Goal: Navigation & Orientation: Find specific page/section

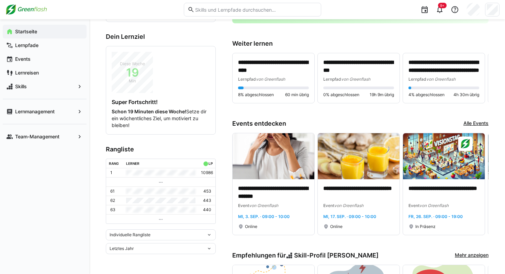
scroll to position [147, 0]
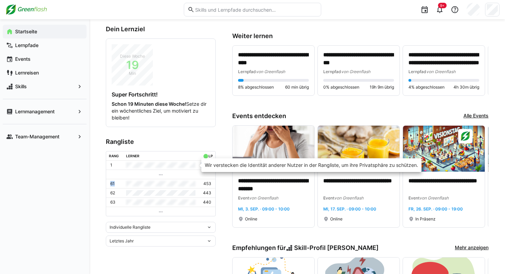
drag, startPoint x: 143, startPoint y: 168, endPoint x: 186, endPoint y: 186, distance: 46.8
click at [186, 185] on tbody "1 10986 61 453 62 443 63 440" at bounding box center [160, 188] width 109 height 55
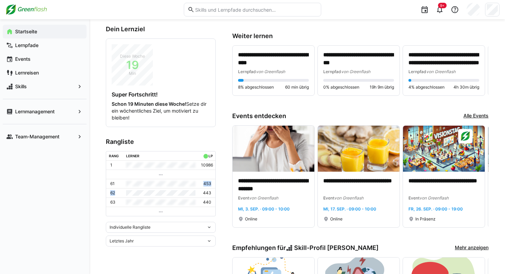
click at [157, 187] on tbody "1 10986 61 453 62 443 63 440" at bounding box center [160, 188] width 109 height 55
click at [138, 182] on tbody "1 10986 61 453 62 443 63 440" at bounding box center [160, 188] width 109 height 55
click at [155, 190] on td at bounding box center [160, 192] width 75 height 9
click at [171, 190] on td at bounding box center [160, 192] width 75 height 9
drag, startPoint x: 178, startPoint y: 190, endPoint x: 131, endPoint y: 183, distance: 46.8
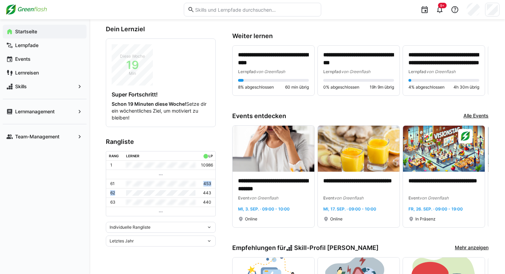
click at [131, 183] on tbody "1 10986 61 453 62 443 63 440" at bounding box center [160, 188] width 109 height 55
click at [79, 164] on div "Startseite Lernpfade Events Lernreisen Skills Lernmanagement Team-Management" at bounding box center [44, 146] width 89 height 255
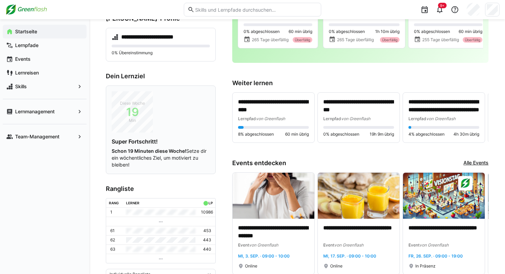
scroll to position [0, 0]
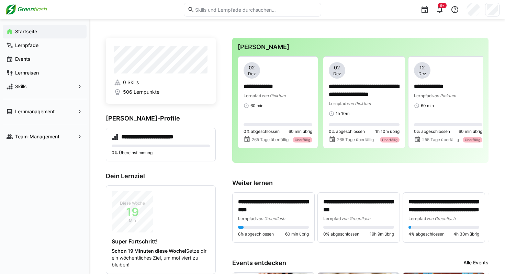
click at [198, 5] on eds-input at bounding box center [252, 10] width 137 height 14
click at [208, 9] on input "text" at bounding box center [255, 10] width 123 height 6
click at [152, 13] on div at bounding box center [91, 9] width 173 height 11
